Goal: Obtain resource: Obtain resource

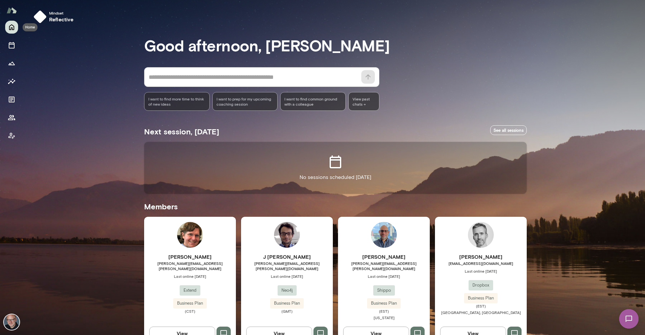
click at [15, 33] on button "Home" at bounding box center [11, 27] width 13 height 13
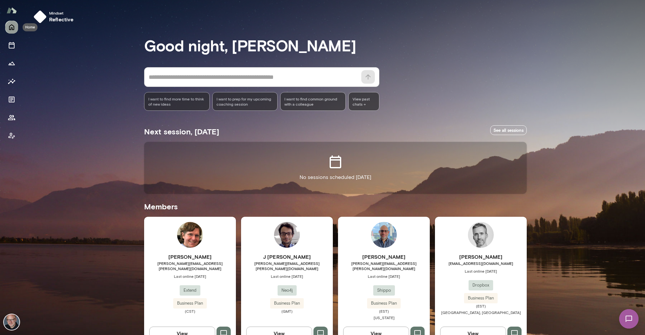
click at [15, 30] on icon "Home" at bounding box center [12, 27] width 8 height 8
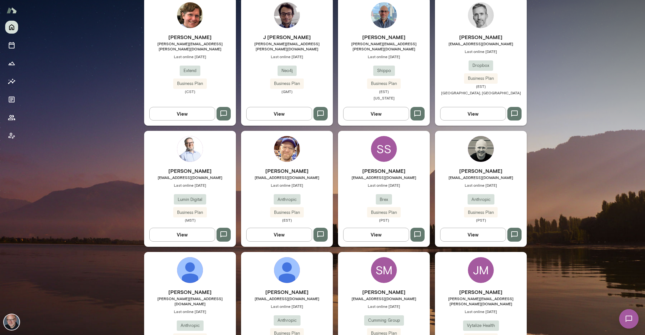
scroll to position [218, 0]
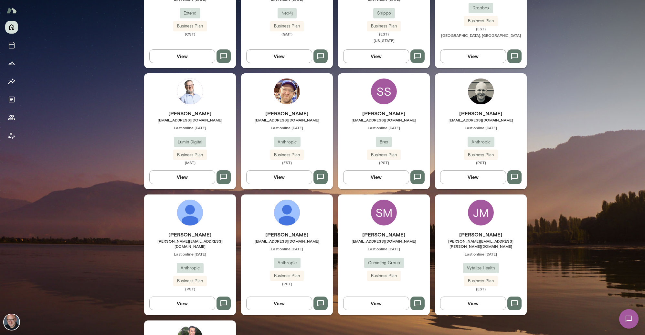
scroll to position [371, 0]
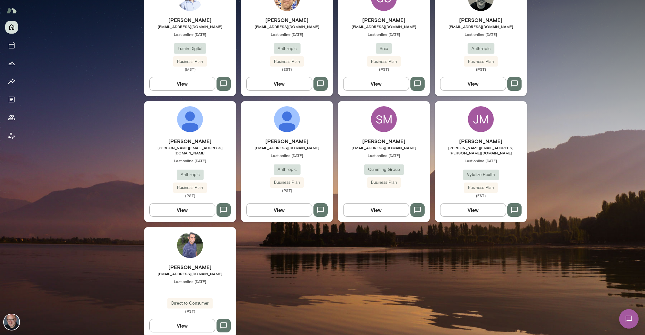
click at [195, 271] on span "krishna.bhat@gmail.com" at bounding box center [190, 273] width 92 height 5
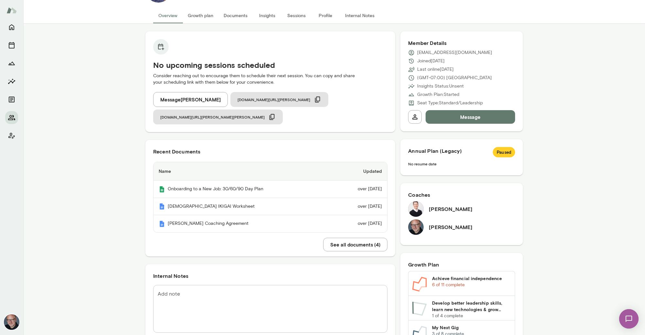
scroll to position [37, 0]
click at [339, 238] on button "See all documents ( 4 )" at bounding box center [355, 245] width 64 height 14
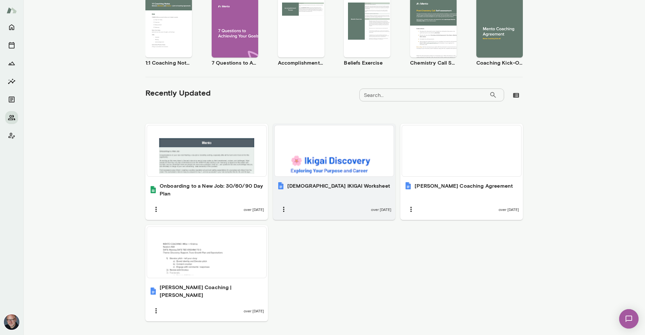
scroll to position [126, 0]
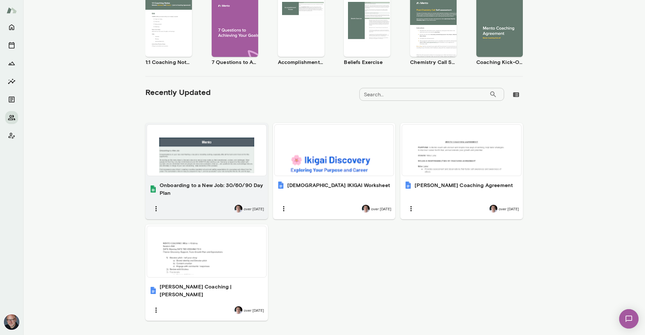
click at [200, 182] on h6 "Onboarding to a New Job: 30/60/90 Day Plan" at bounding box center [212, 189] width 104 height 16
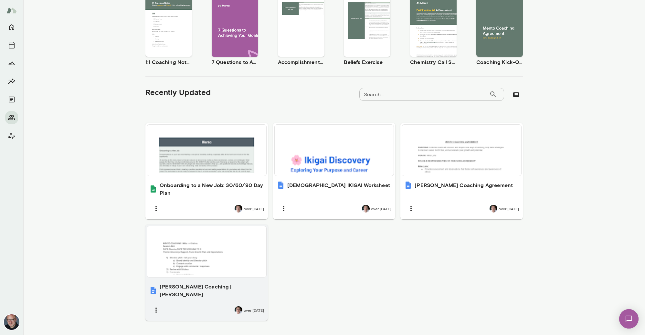
click at [200, 241] on div at bounding box center [207, 252] width 114 height 46
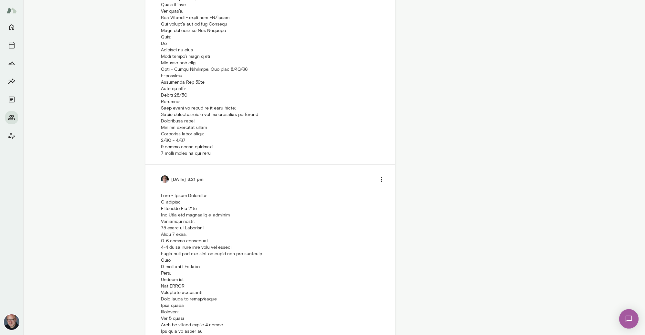
scroll to position [710, 0]
click at [14, 27] on icon "Home" at bounding box center [12, 27] width 8 height 8
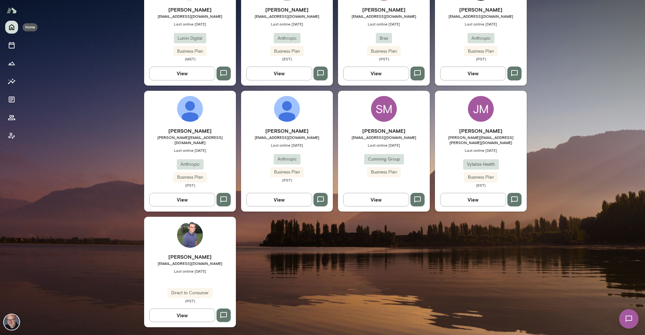
scroll to position [371, 0]
